Goal: Browse casually

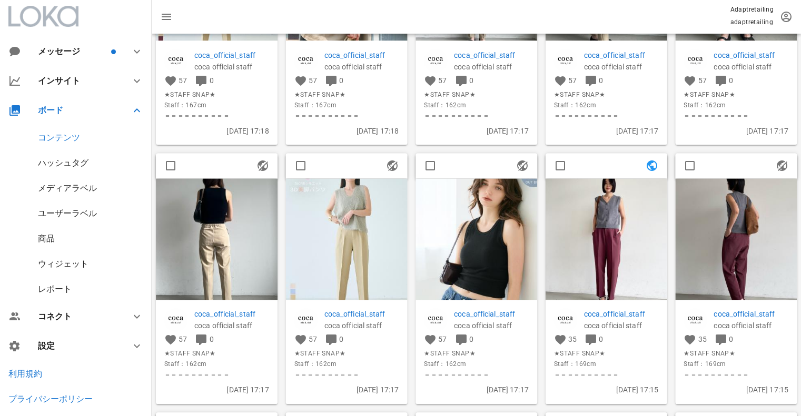
scroll to position [7964, 0]
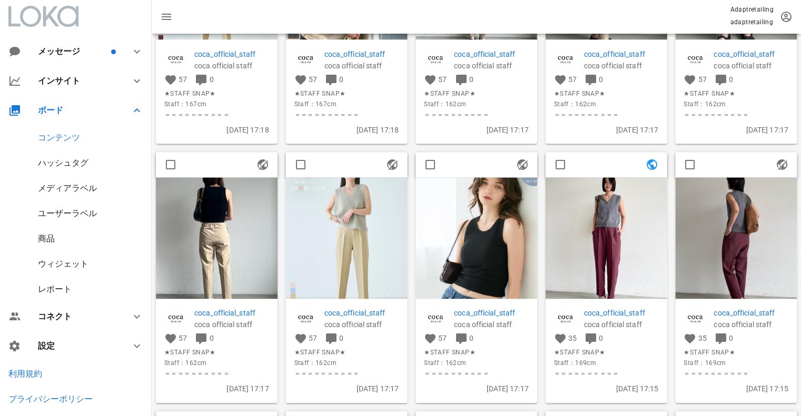
drag, startPoint x: 396, startPoint y: 232, endPoint x: 411, endPoint y: 319, distance: 88.6
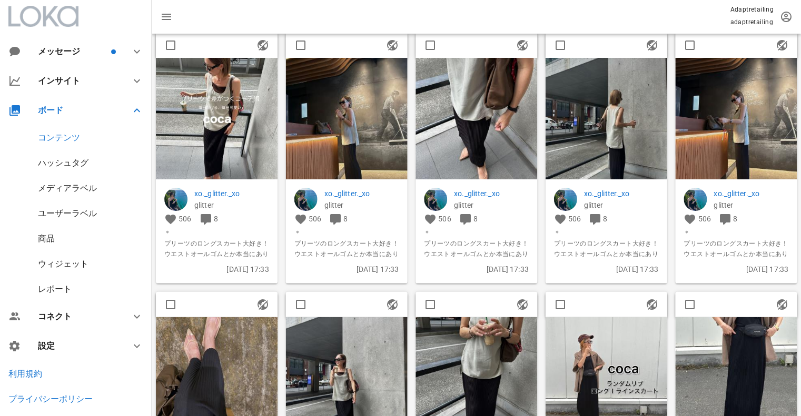
scroll to position [9641, 0]
click at [720, 108] on img at bounding box center [736, 118] width 122 height 122
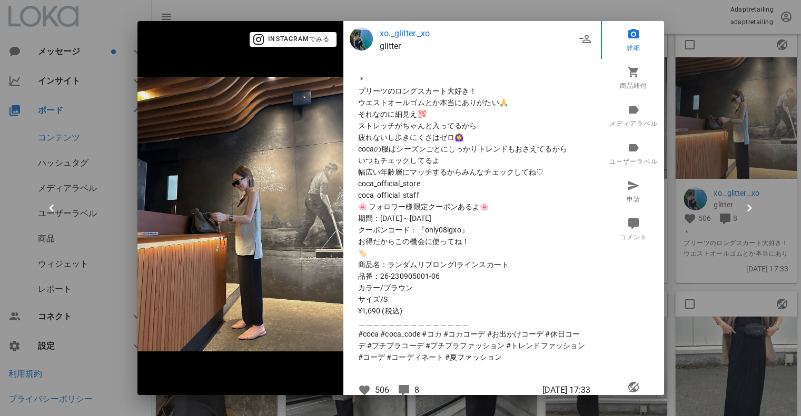
click at [758, 151] on div at bounding box center [400, 208] width 801 height 416
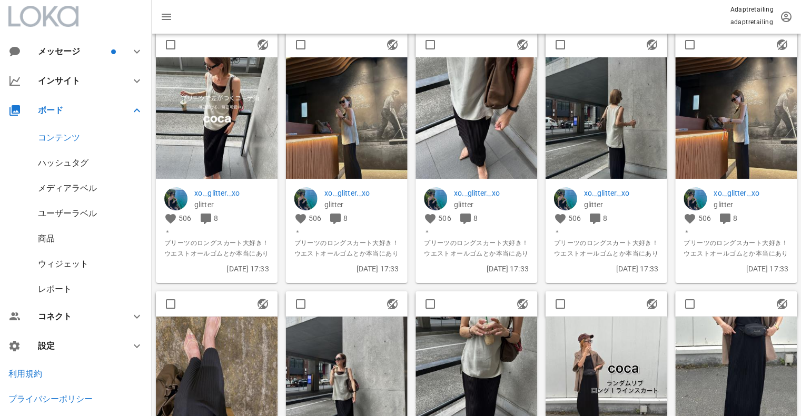
click at [243, 118] on img at bounding box center [217, 118] width 122 height 122
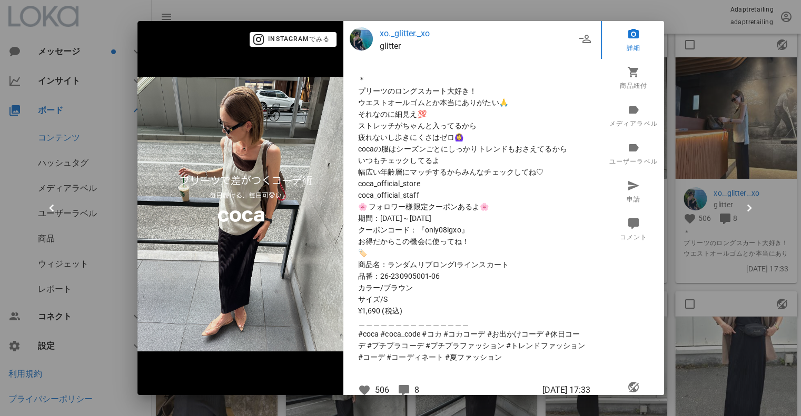
click at [746, 141] on div at bounding box center [400, 208] width 801 height 416
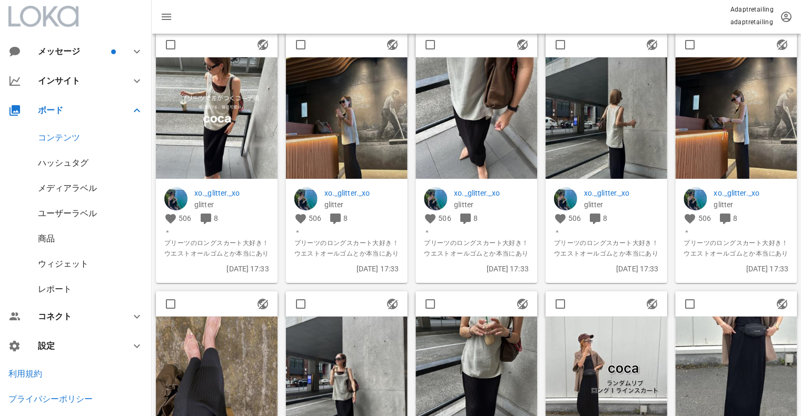
click at [353, 117] on img at bounding box center [347, 118] width 122 height 122
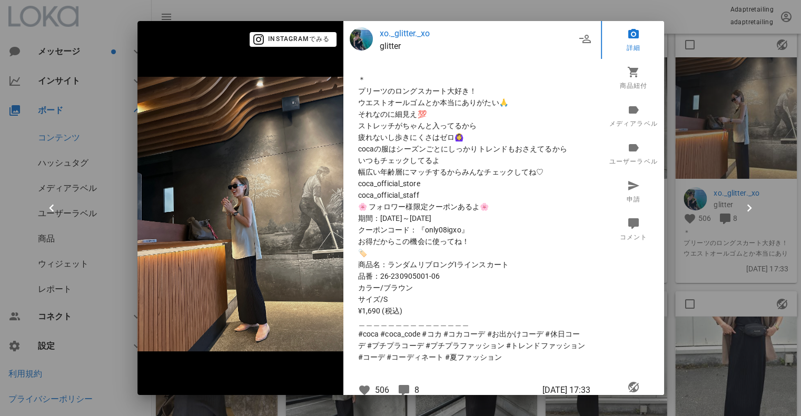
click at [716, 135] on div at bounding box center [400, 208] width 801 height 416
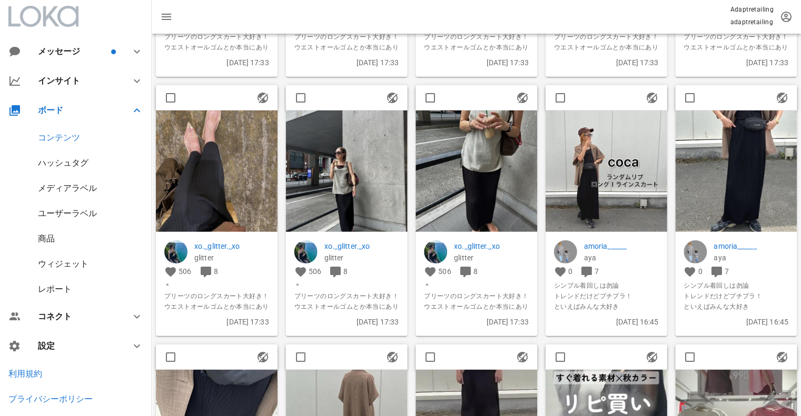
scroll to position [9855, 0]
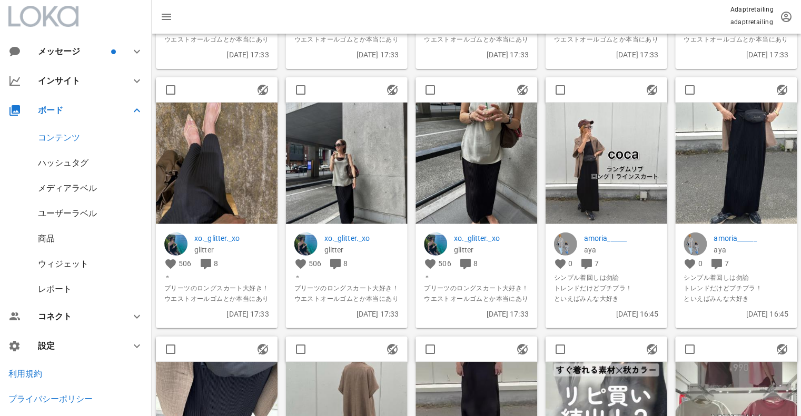
click at [364, 155] on img at bounding box center [347, 163] width 122 height 122
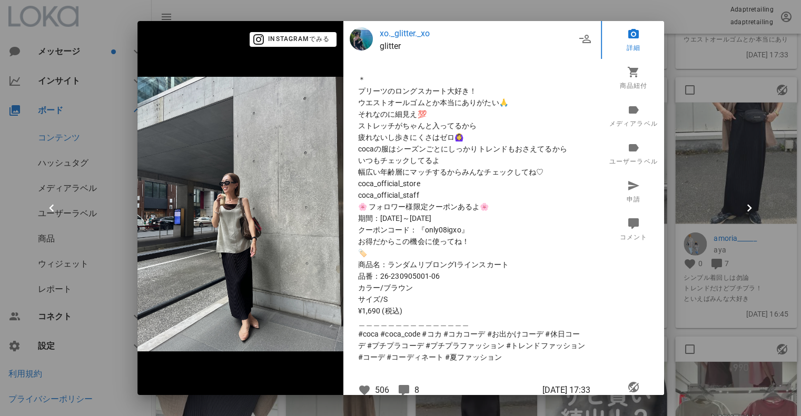
click at [696, 182] on div at bounding box center [400, 208] width 801 height 416
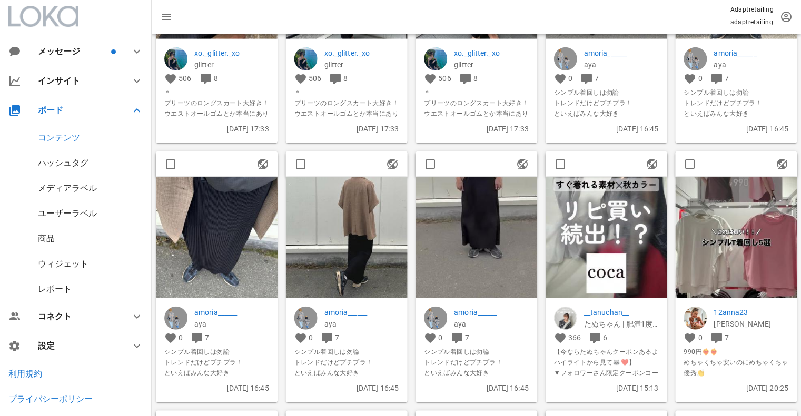
scroll to position [10041, 0]
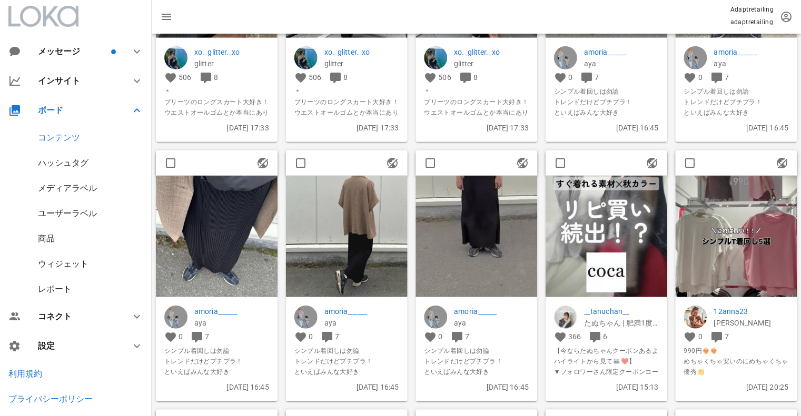
click at [377, 222] on img at bounding box center [347, 237] width 122 height 122
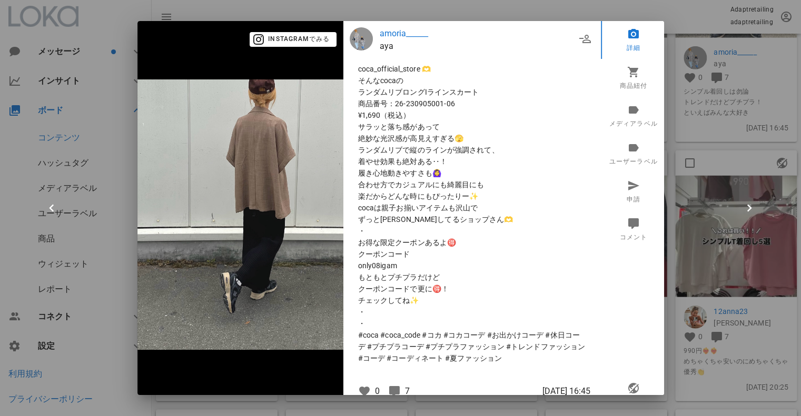
scroll to position [0, 0]
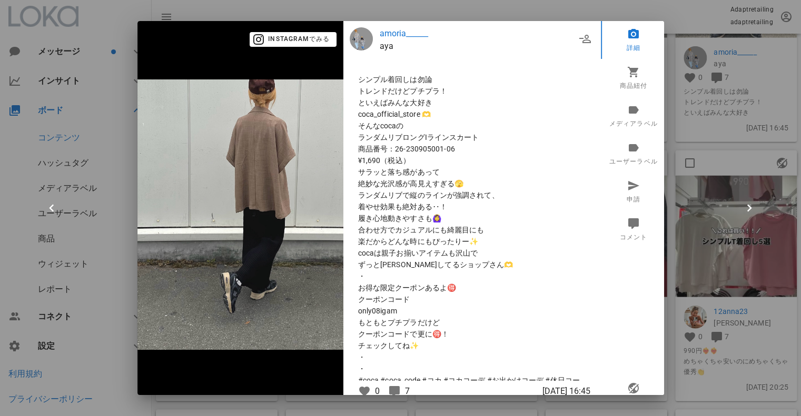
click at [685, 146] on div at bounding box center [400, 208] width 801 height 416
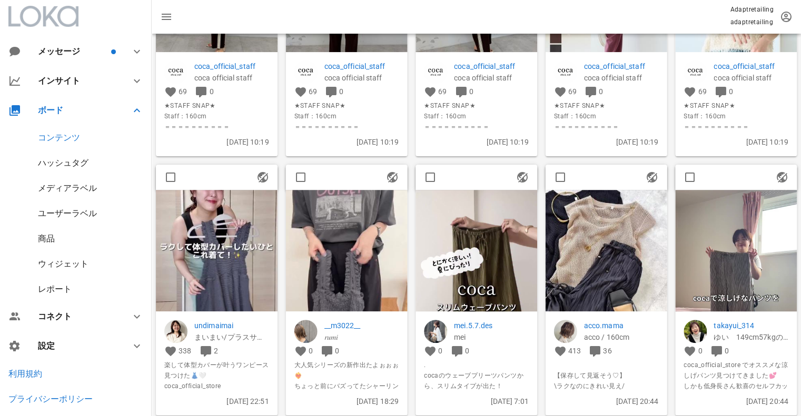
scroll to position [14697, 0]
click at [215, 243] on img at bounding box center [217, 251] width 122 height 122
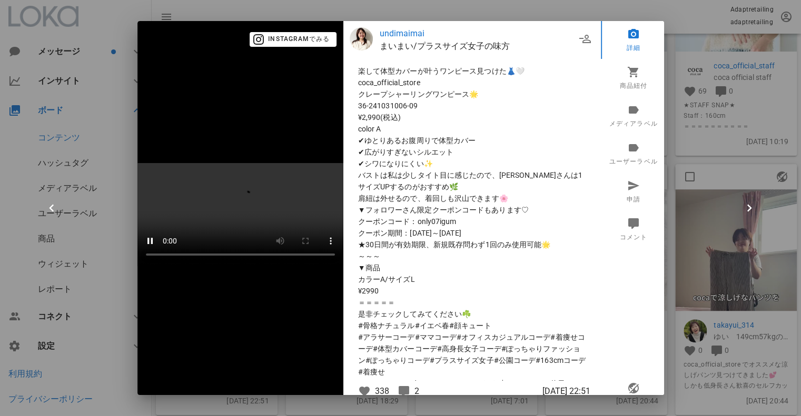
scroll to position [0, 0]
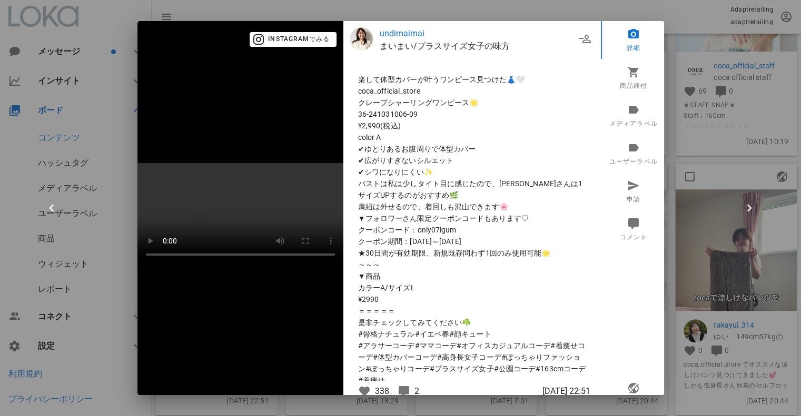
click at [712, 175] on div at bounding box center [400, 208] width 801 height 416
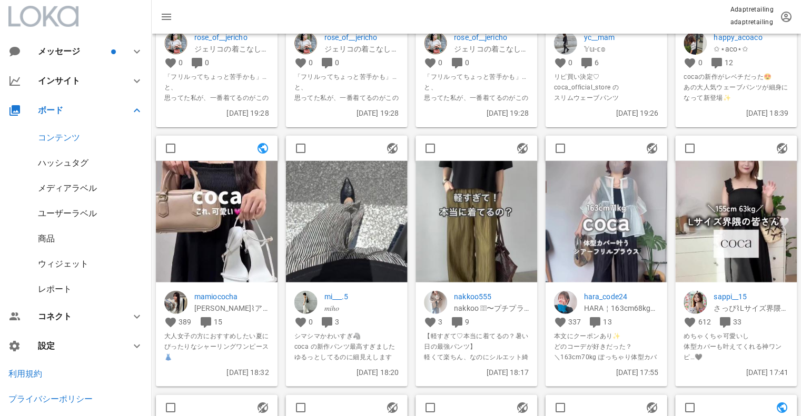
scroll to position [16023, 0]
